Goal: Task Accomplishment & Management: Use online tool/utility

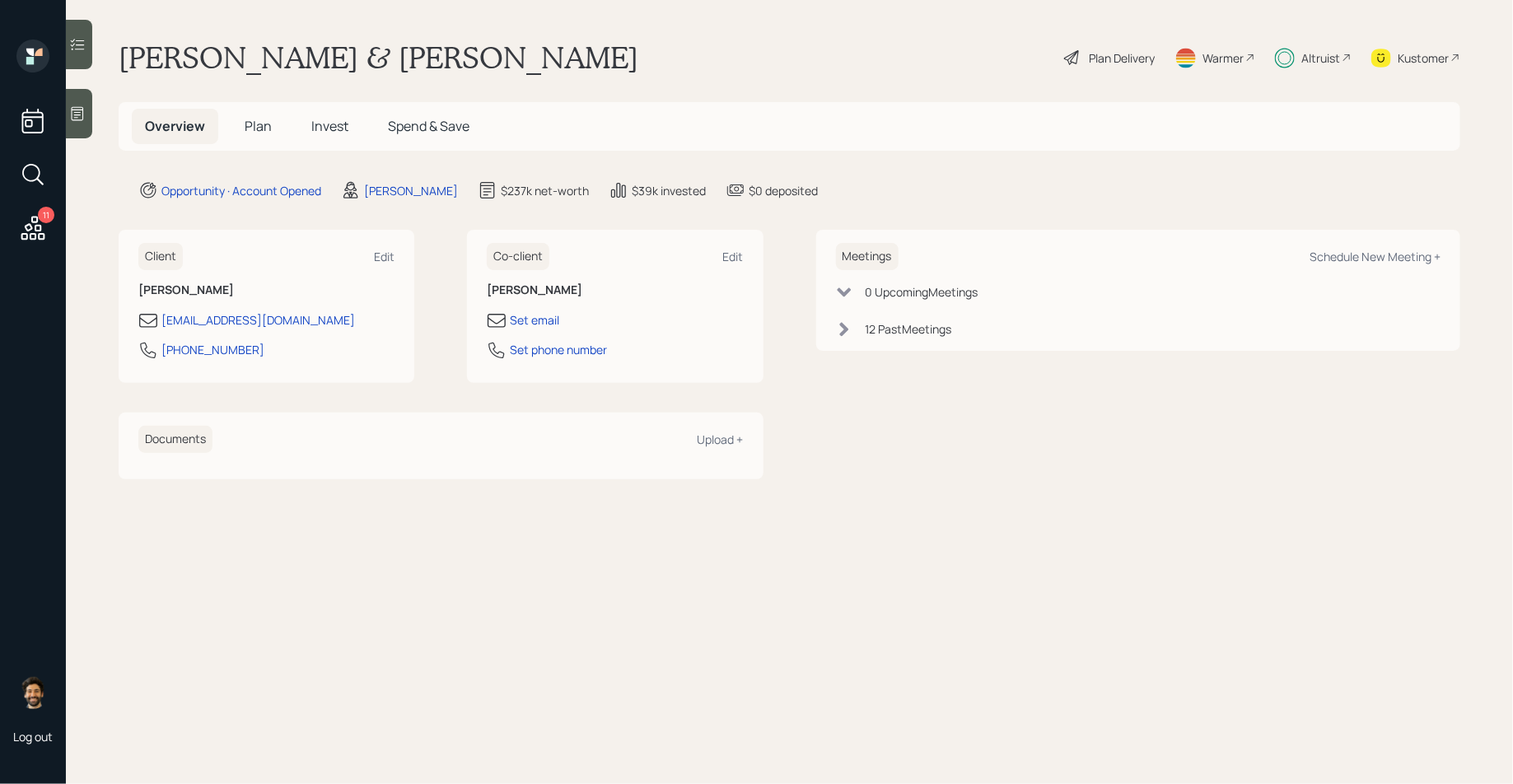
click at [1315, 58] on div "Altruist" at bounding box center [1320, 58] width 38 height 17
click at [1399, 258] on div "Schedule New Meeting +" at bounding box center [1374, 256] width 131 height 16
select select "f14b762f-c7c2-4b89-9227-8fa891345eea"
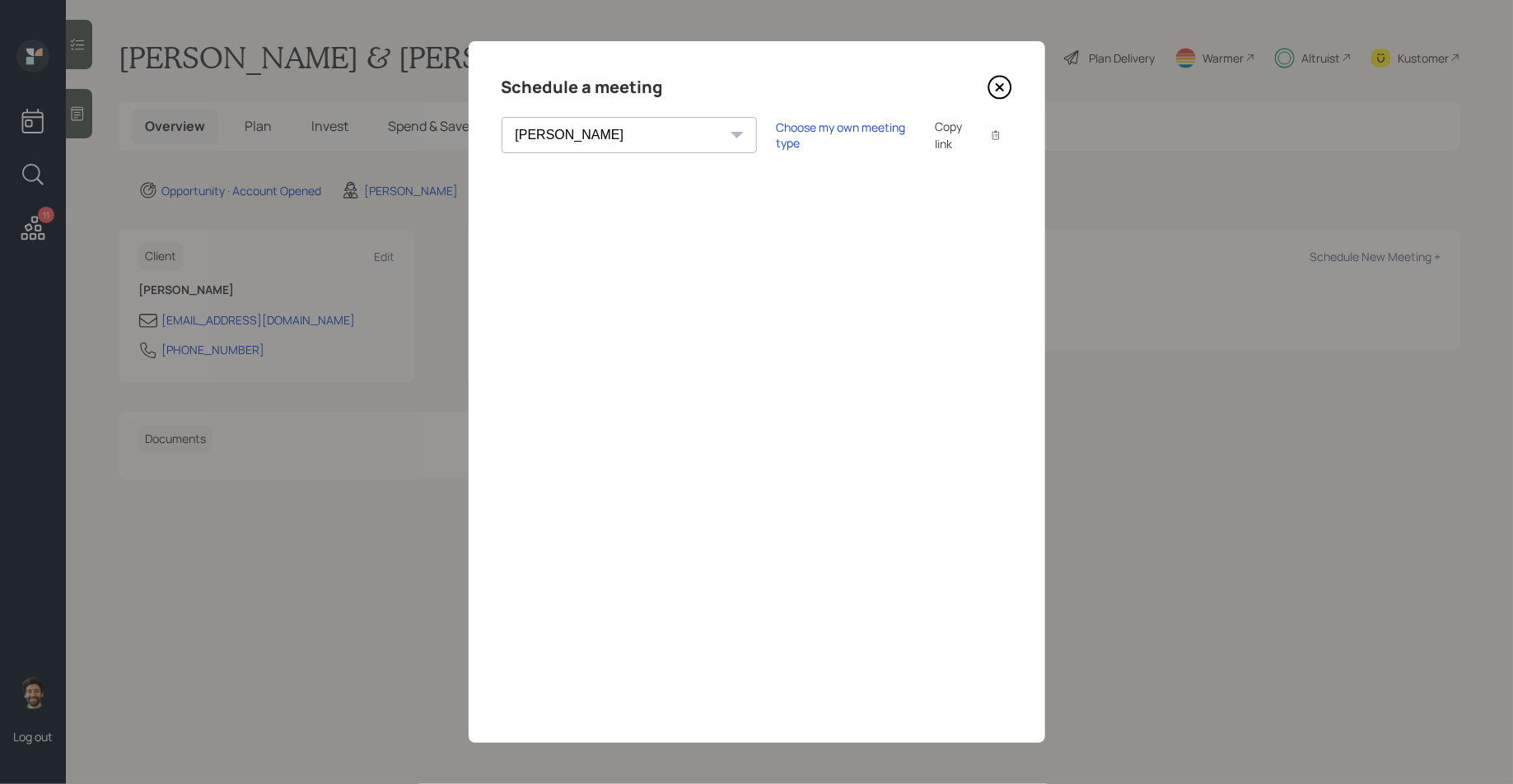
click at [994, 83] on icon at bounding box center [1000, 87] width 24 height 24
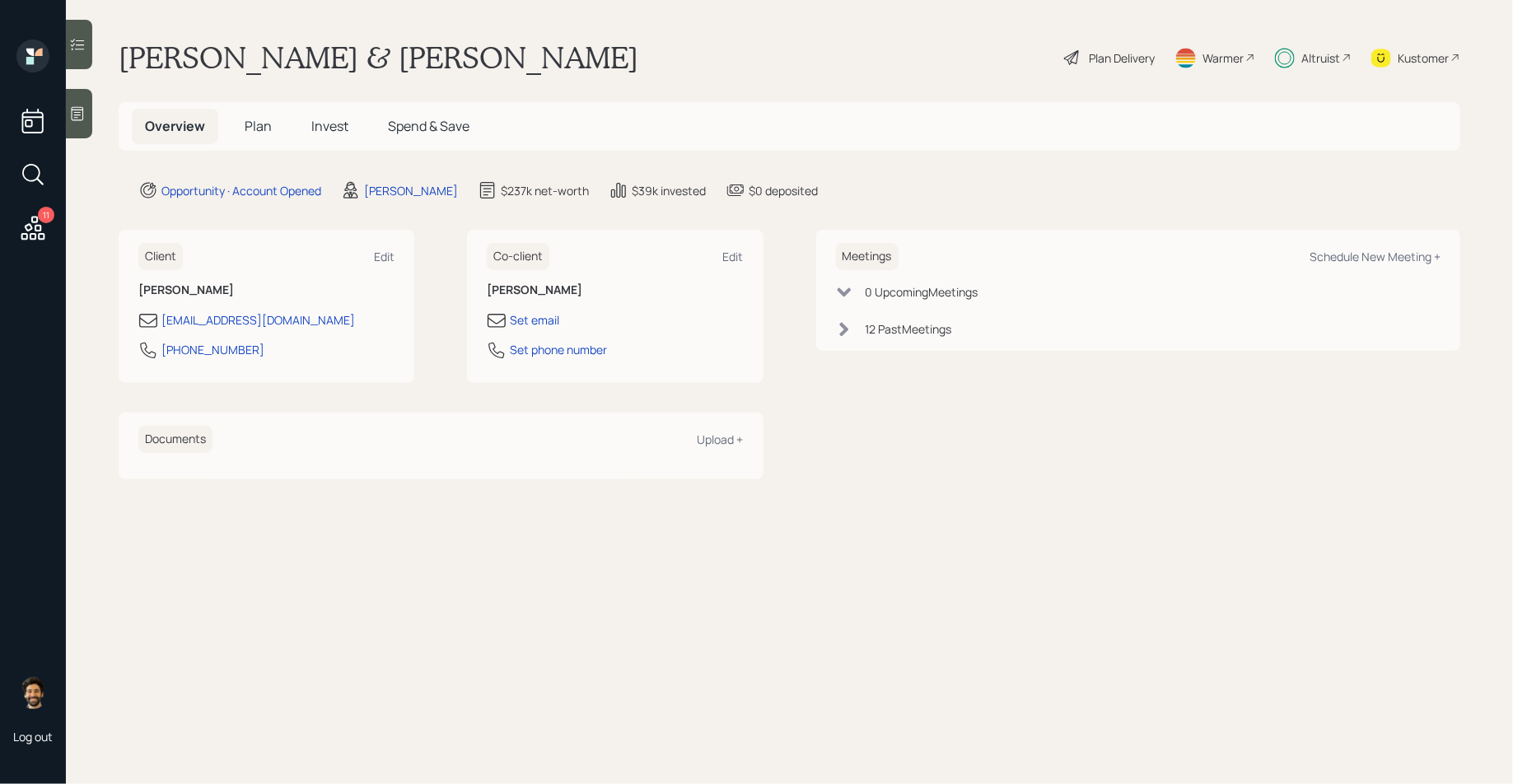
click at [259, 129] on span "Plan" at bounding box center [258, 125] width 27 height 18
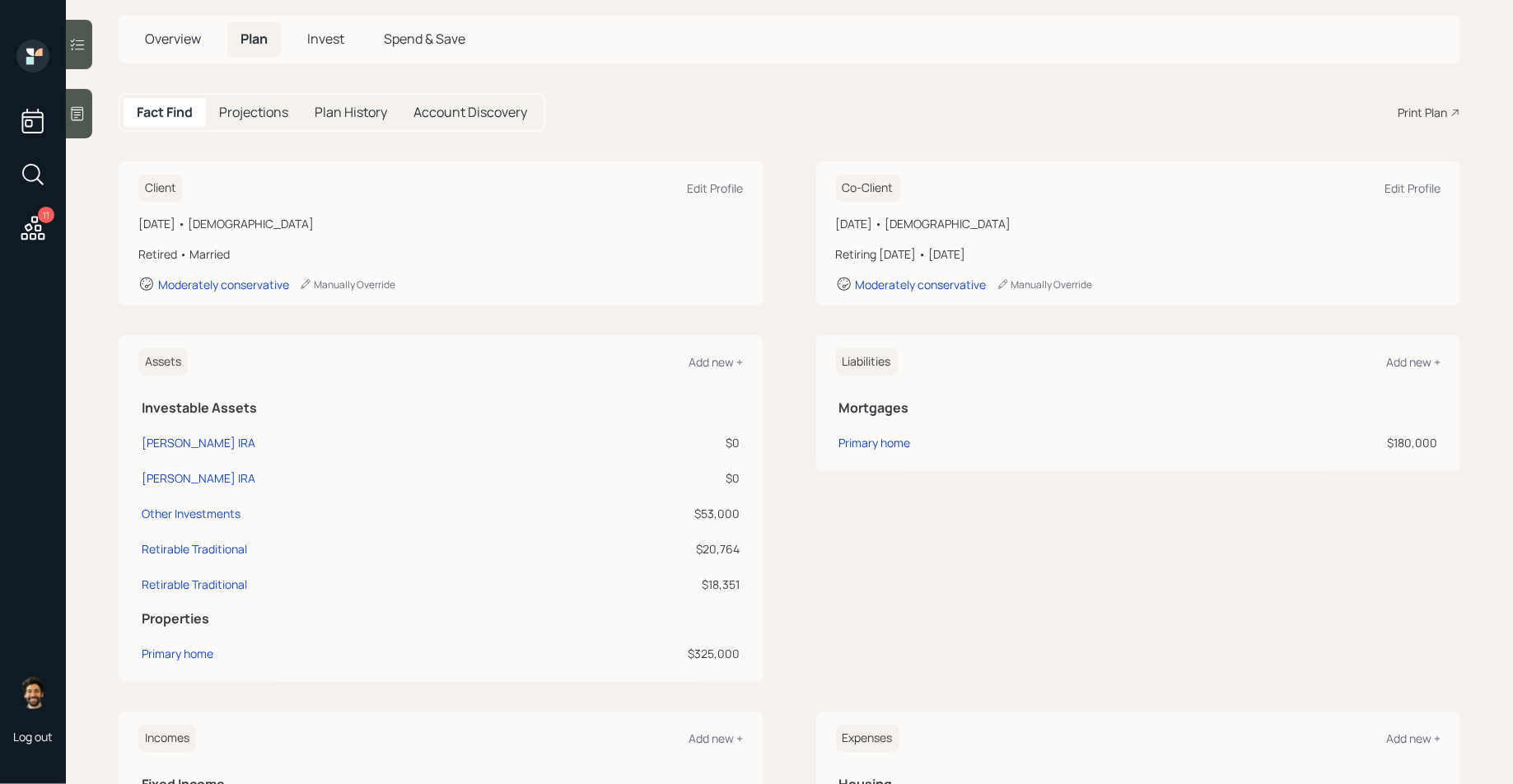
scroll to position [91, 0]
